Goal: Book appointment/travel/reservation

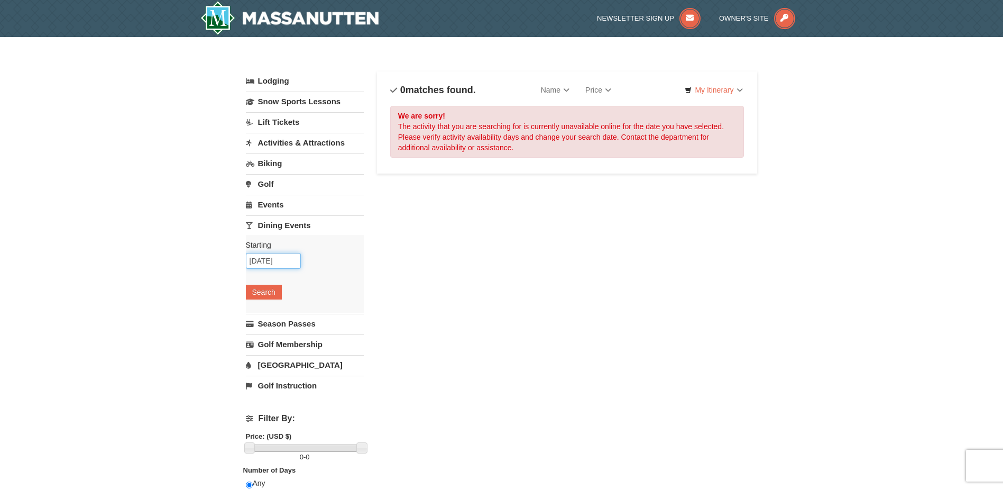
click at [277, 259] on input "[DATE]" at bounding box center [273, 261] width 55 height 16
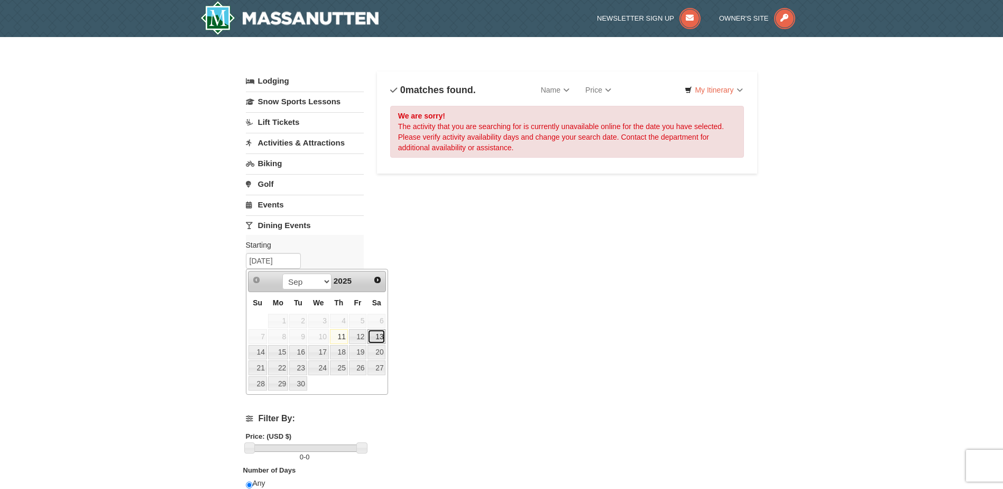
click at [379, 335] on link "13" at bounding box center [376, 336] width 18 height 15
type input "[DATE]"
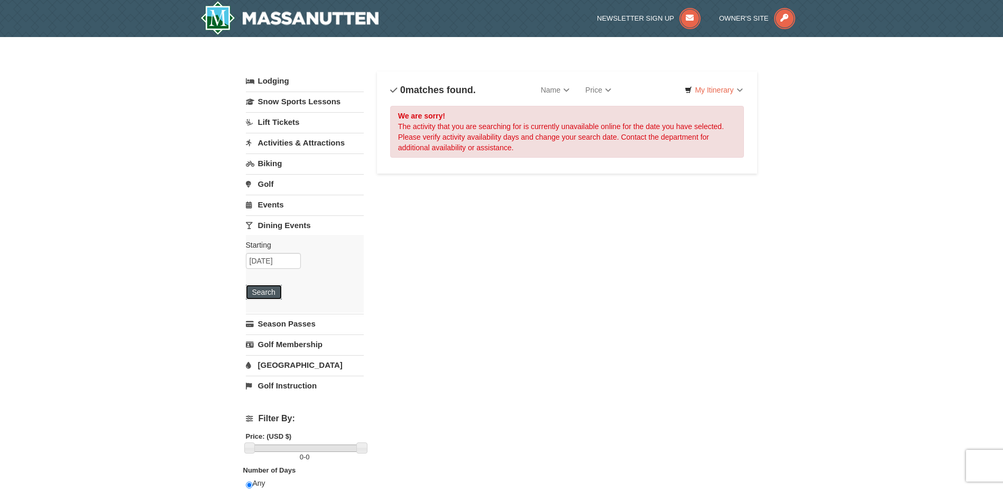
click at [271, 293] on button "Search" at bounding box center [264, 291] width 36 height 15
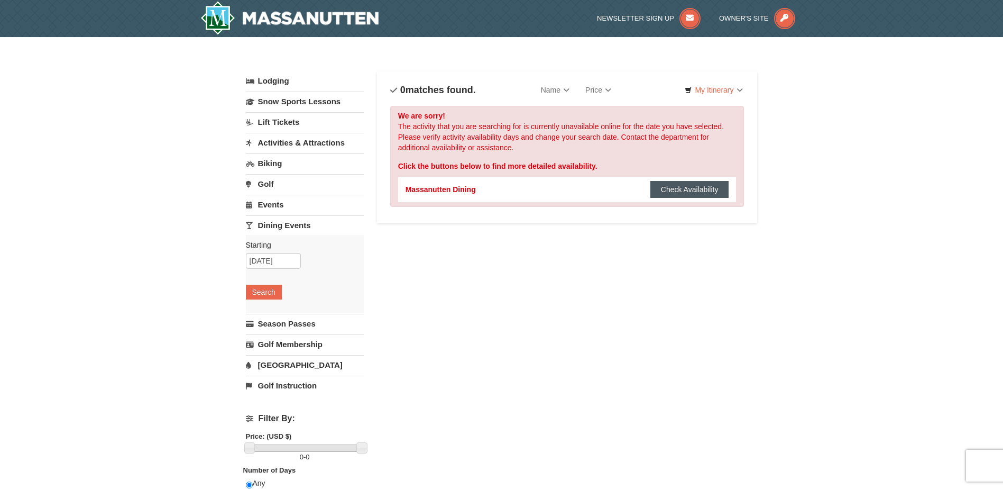
click at [682, 187] on button "Check Availability" at bounding box center [689, 189] width 79 height 17
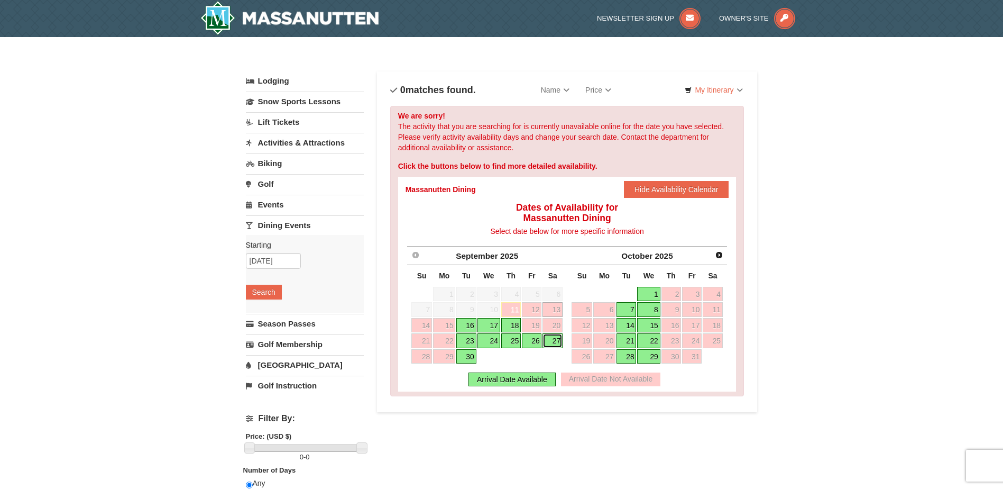
click at [557, 337] on link "27" at bounding box center [553, 340] width 20 height 15
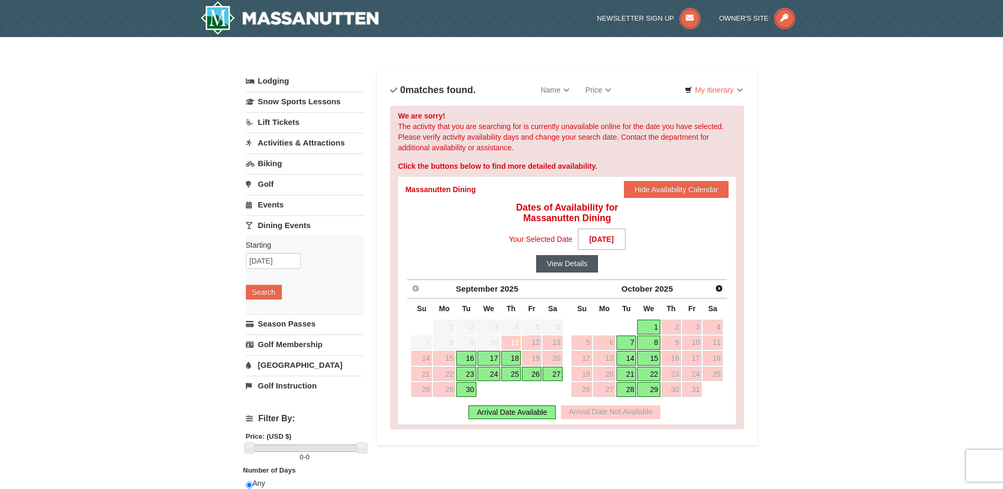
click at [580, 262] on button "View Details" at bounding box center [567, 263] width 62 height 17
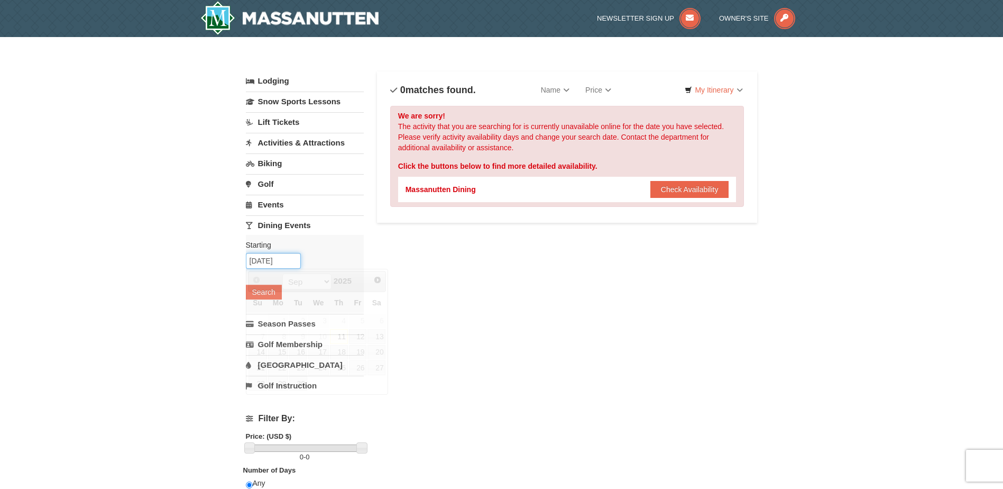
click at [278, 261] on input "[DATE]" at bounding box center [273, 261] width 55 height 16
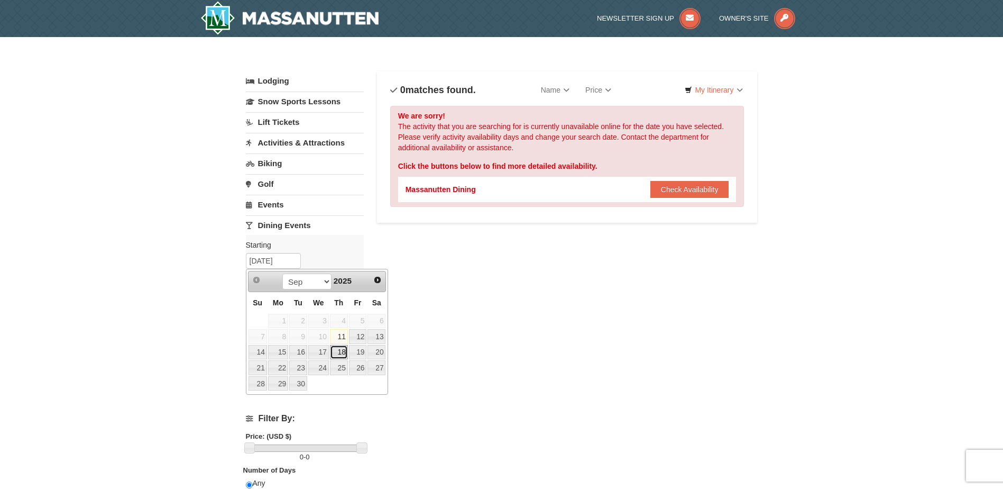
click at [339, 352] on link "18" at bounding box center [339, 352] width 18 height 15
type input "09/18/2025"
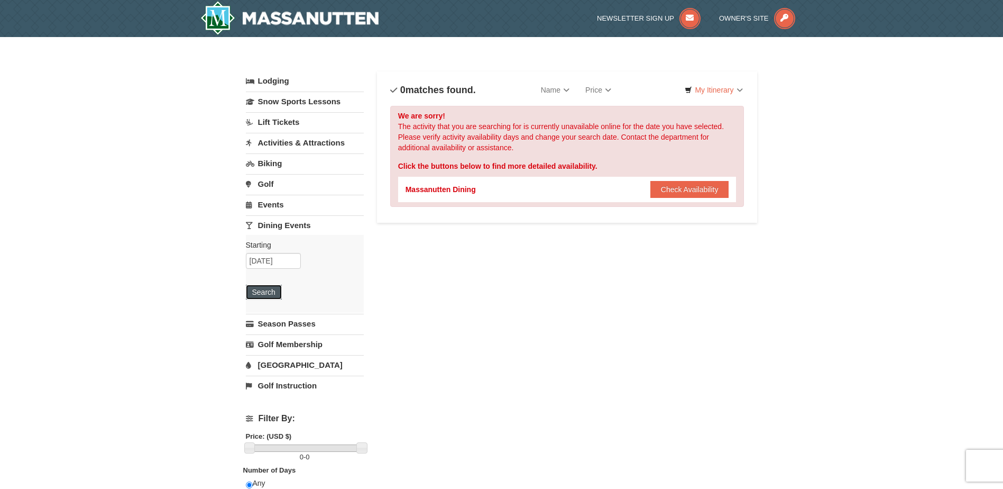
click at [272, 296] on button "Search" at bounding box center [264, 291] width 36 height 15
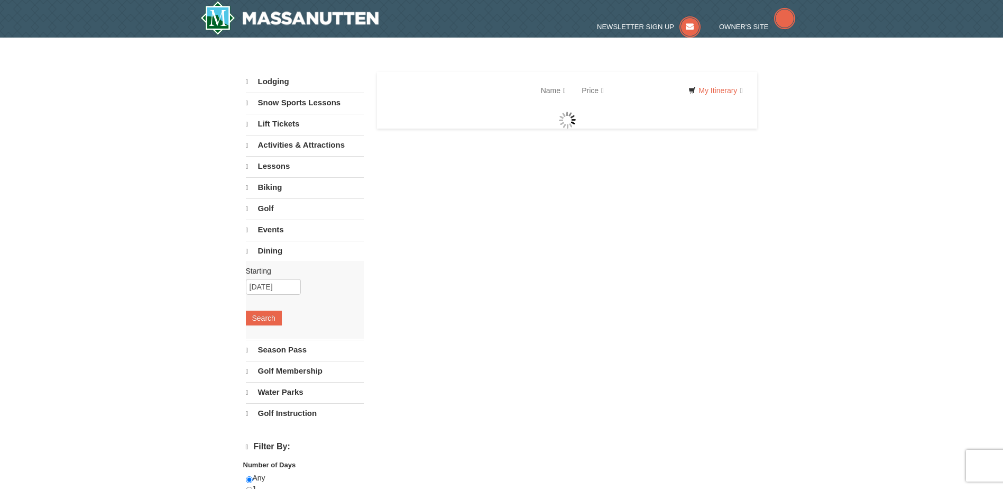
select select "9"
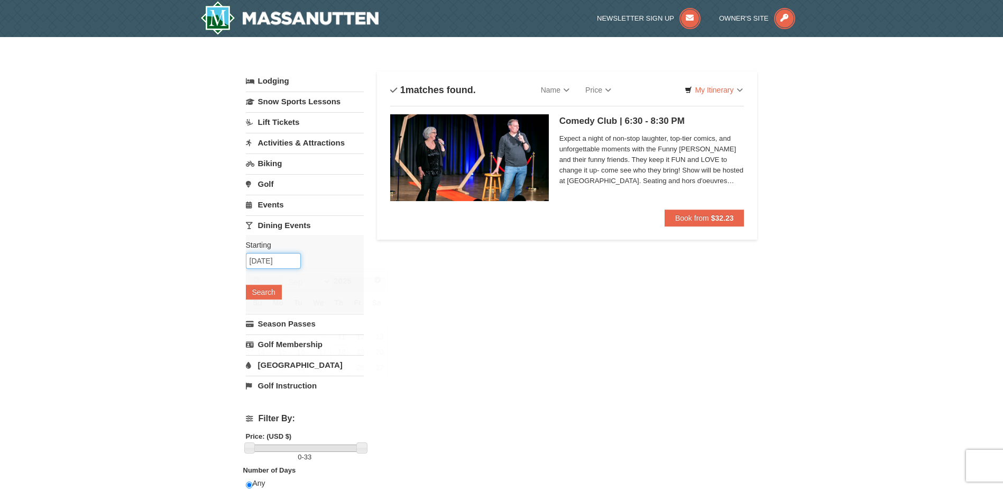
click at [281, 261] on input "09/18/2025" at bounding box center [273, 261] width 55 height 16
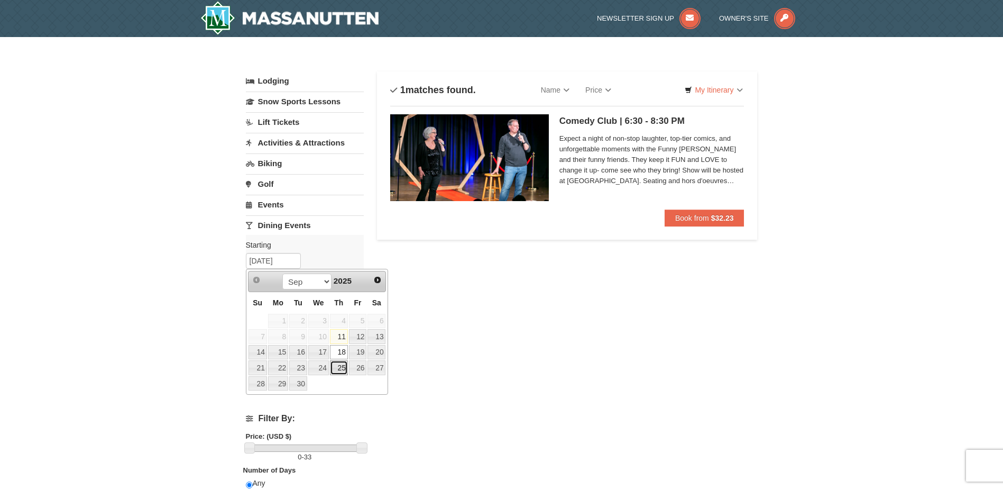
click at [341, 365] on link "25" at bounding box center [339, 367] width 18 height 15
type input "09/25/2025"
